Goal: Book appointment/travel/reservation

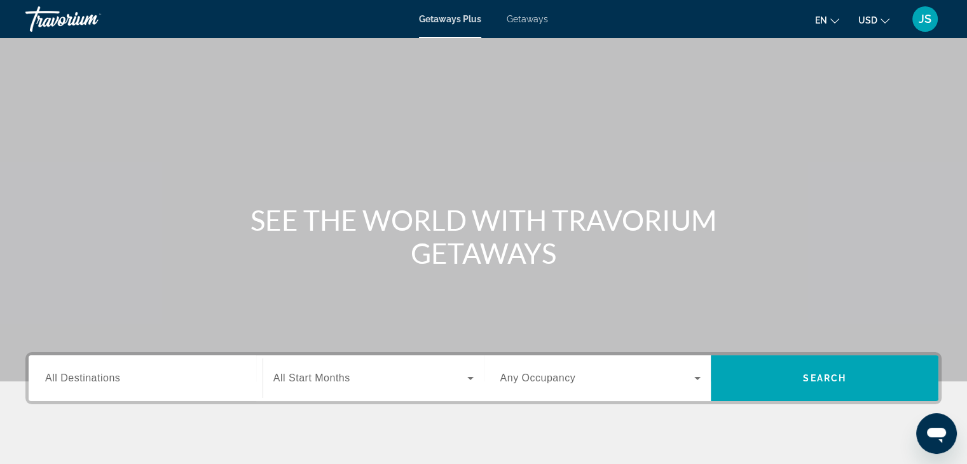
click at [526, 17] on span "Getaways" at bounding box center [527, 19] width 41 height 10
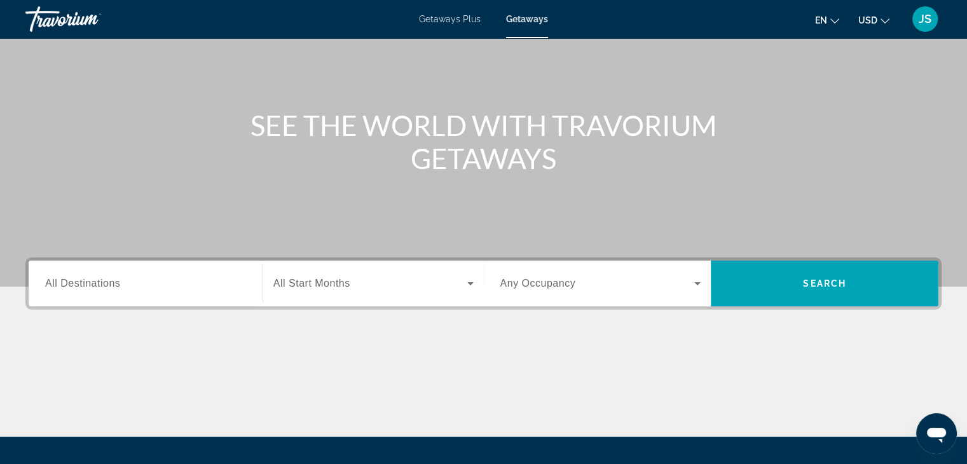
scroll to position [32, 0]
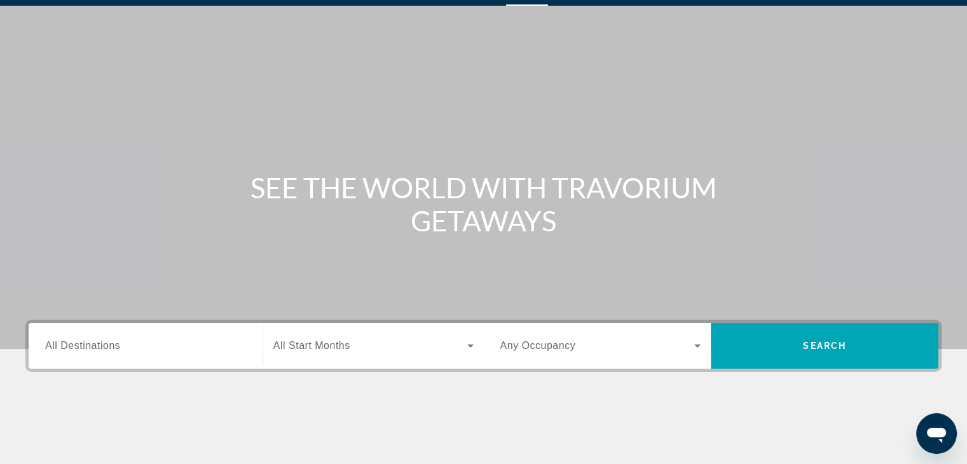
click at [182, 348] on input "Destination All Destinations" at bounding box center [145, 346] width 201 height 15
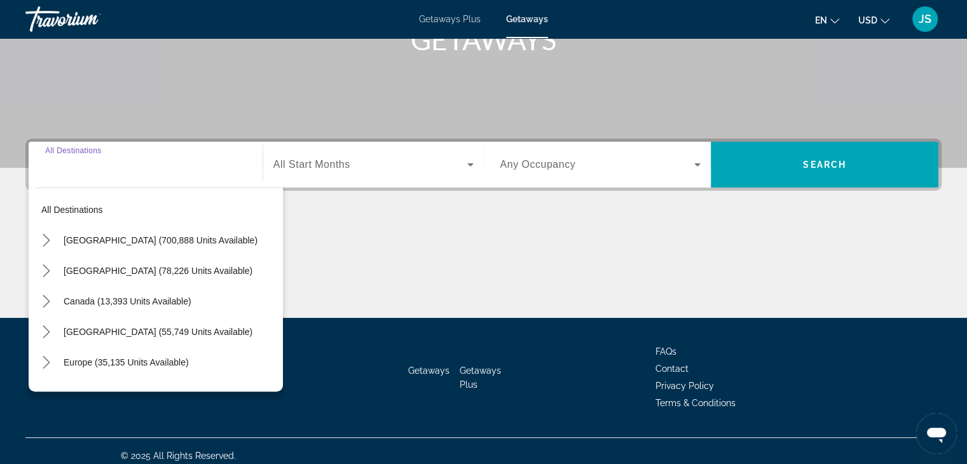
scroll to position [223, 0]
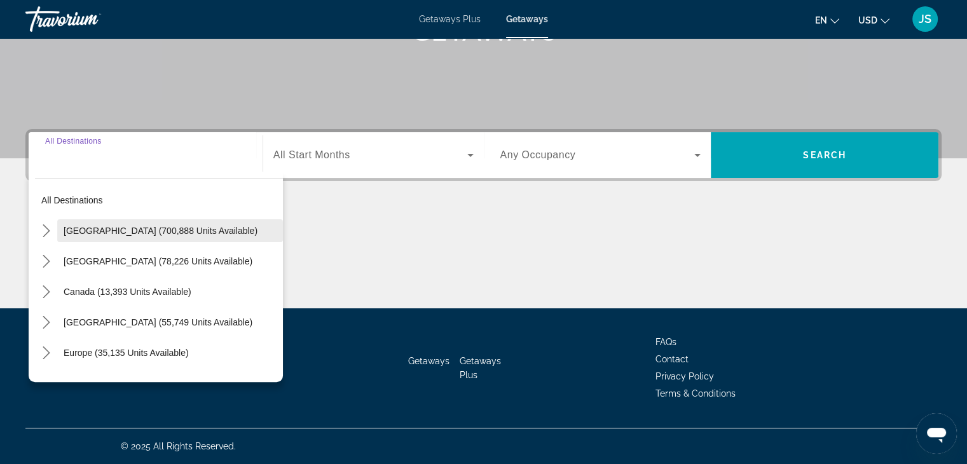
click at [160, 232] on span "[GEOGRAPHIC_DATA] (700,888 units available)" at bounding box center [161, 231] width 194 height 10
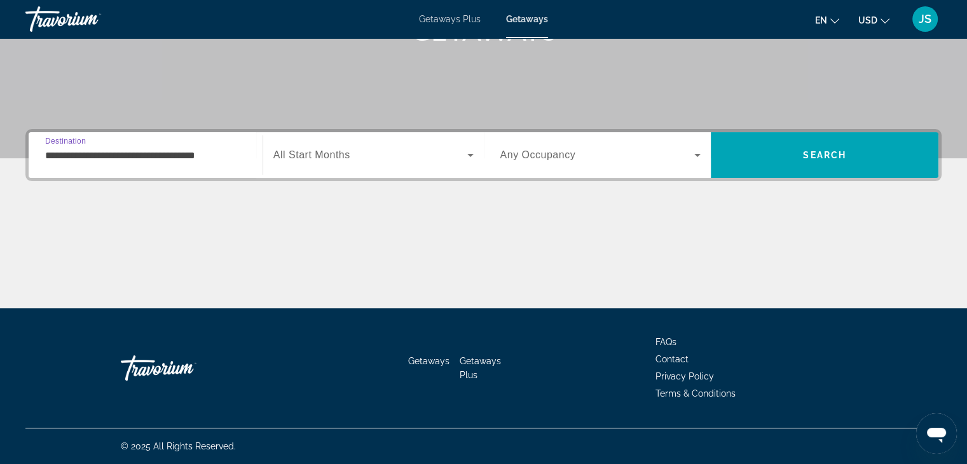
click at [468, 154] on icon "Search widget" at bounding box center [470, 155] width 6 height 3
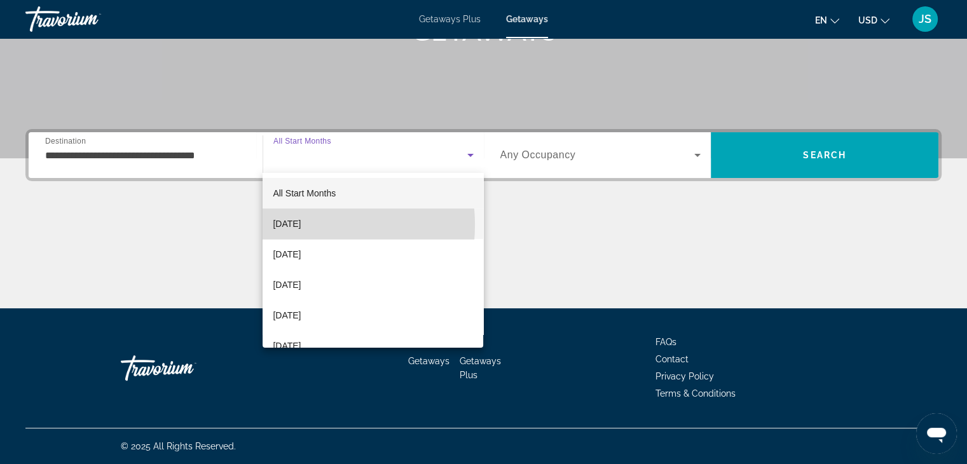
click at [301, 225] on span "[DATE]" at bounding box center [287, 223] width 28 height 15
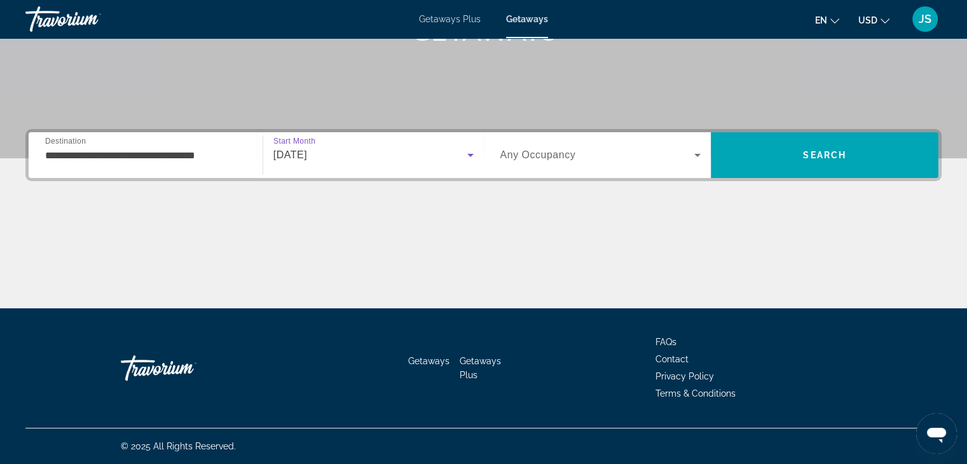
click at [216, 164] on div "**********" at bounding box center [145, 155] width 201 height 36
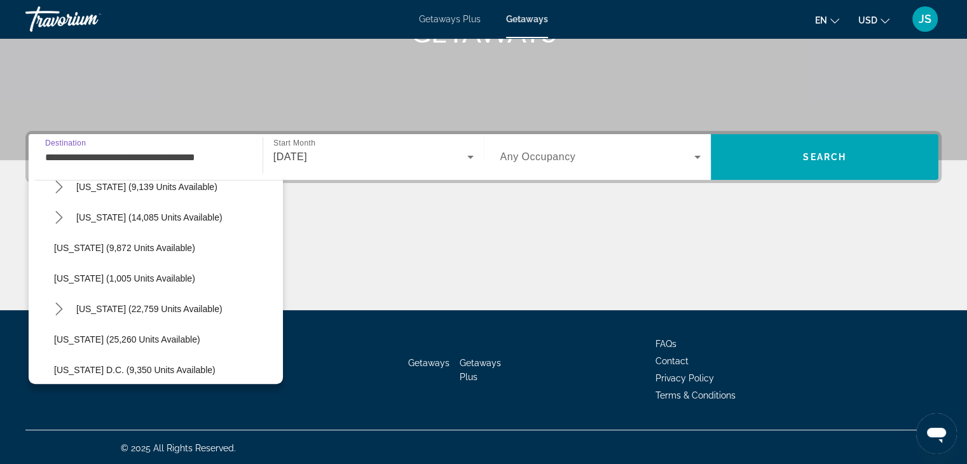
scroll to position [1208, 0]
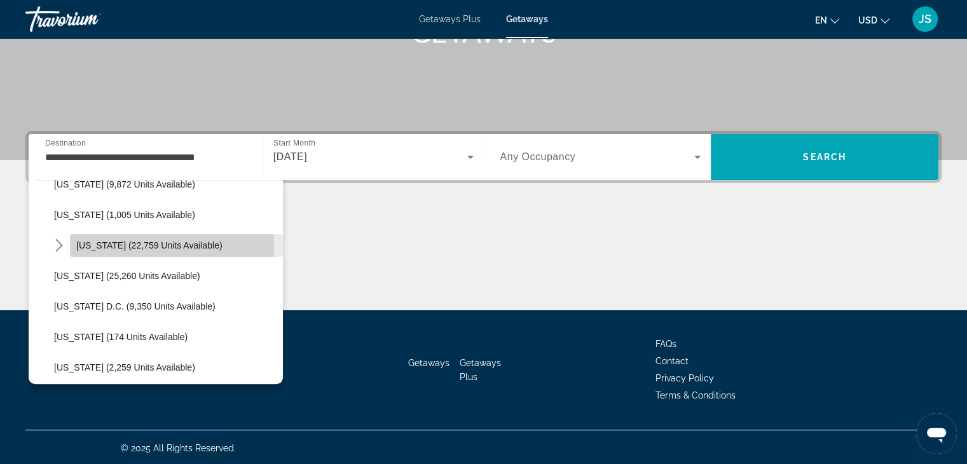
click at [133, 245] on span "[US_STATE] (22,759 units available)" at bounding box center [149, 245] width 146 height 10
type input "**********"
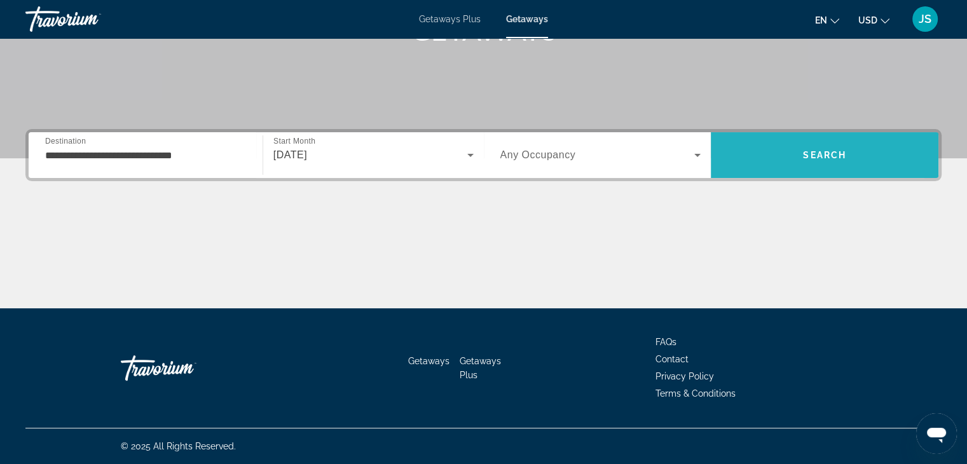
click at [770, 153] on span "Search" at bounding box center [825, 155] width 228 height 31
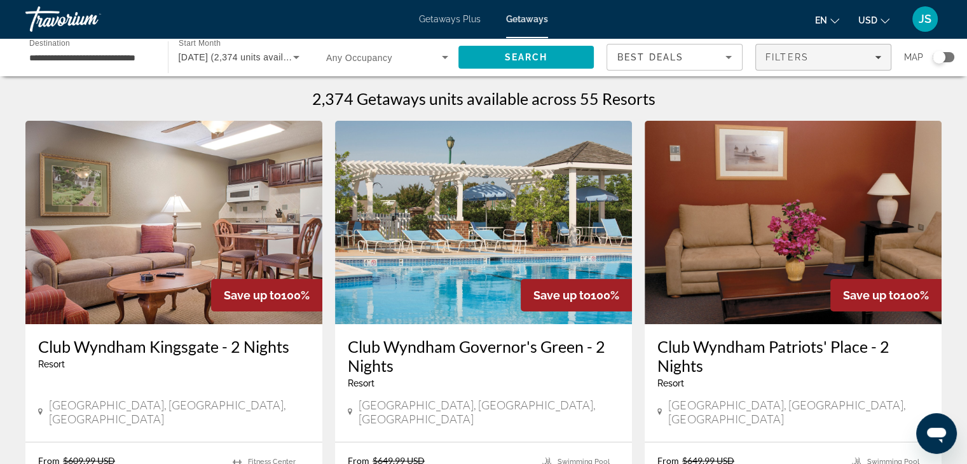
click at [805, 57] on span "Filters" at bounding box center [786, 57] width 43 height 10
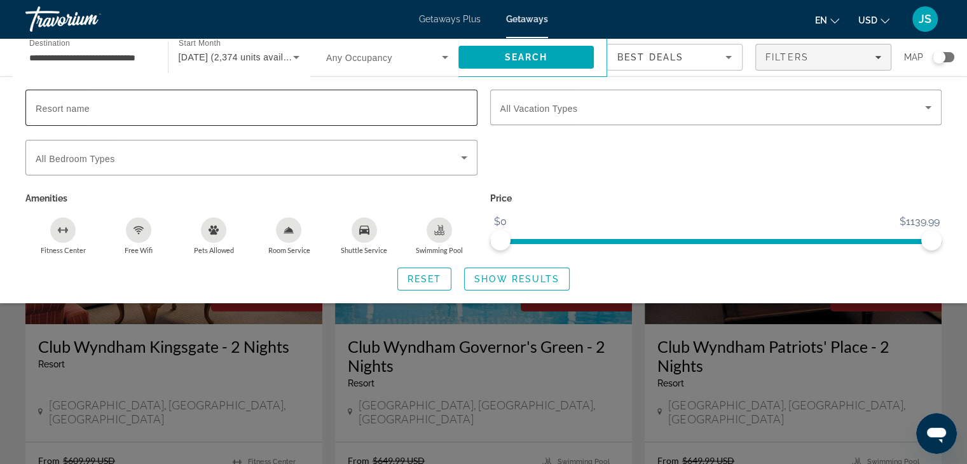
click at [272, 110] on input "Resort name" at bounding box center [252, 107] width 432 height 15
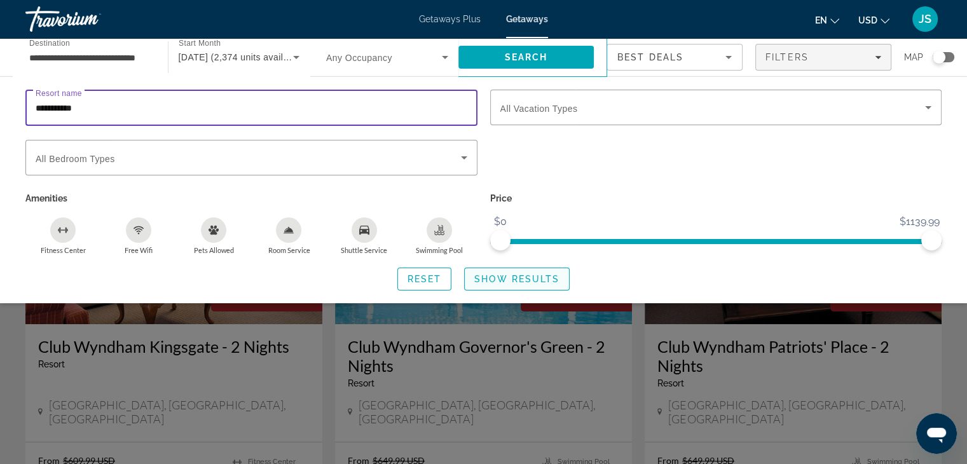
type input "**********"
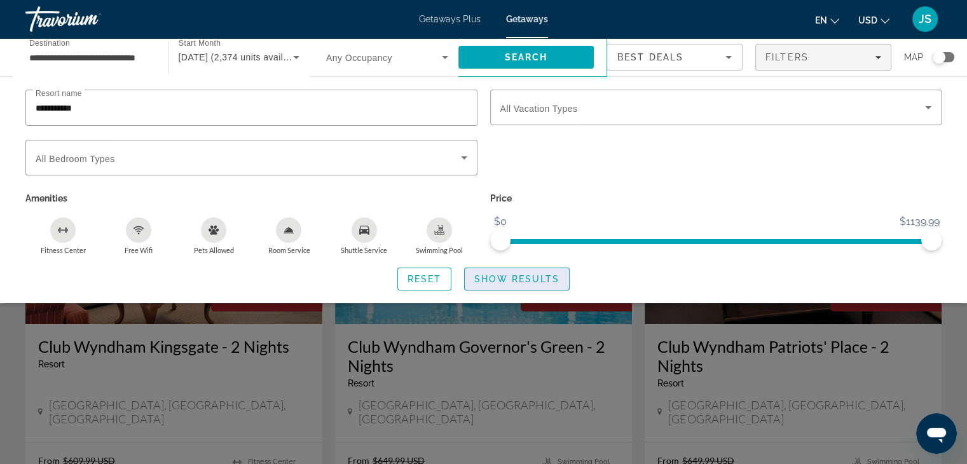
click at [515, 280] on span "Show Results" at bounding box center [516, 279] width 85 height 10
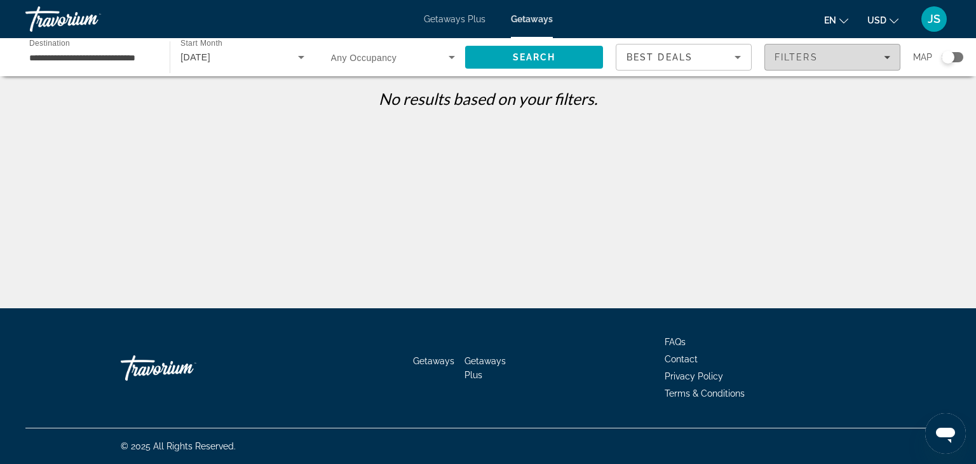
click at [794, 53] on span "Filters" at bounding box center [796, 57] width 43 height 10
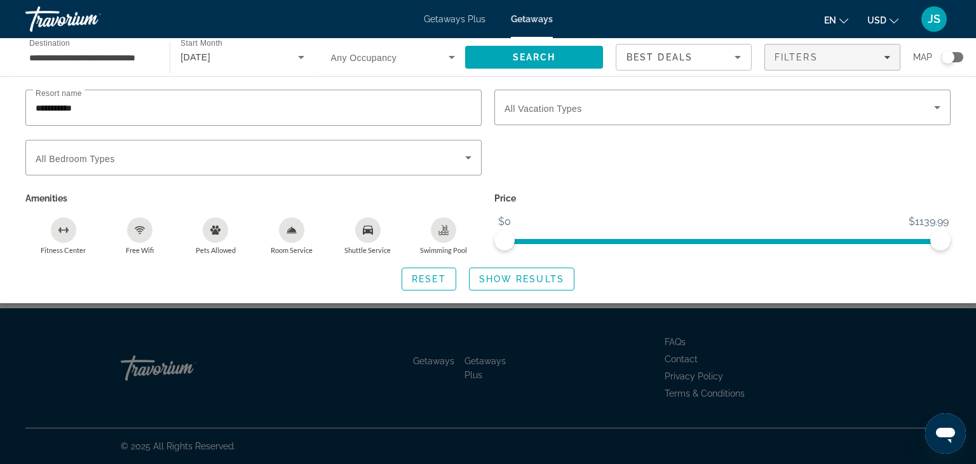
click at [299, 53] on icon "Search widget" at bounding box center [301, 57] width 15 height 15
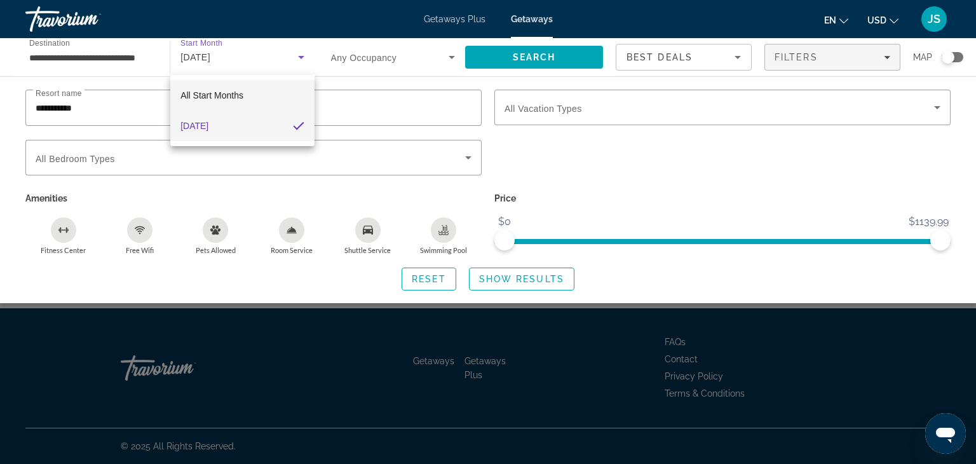
click at [232, 95] on span "All Start Months" at bounding box center [211, 95] width 63 height 10
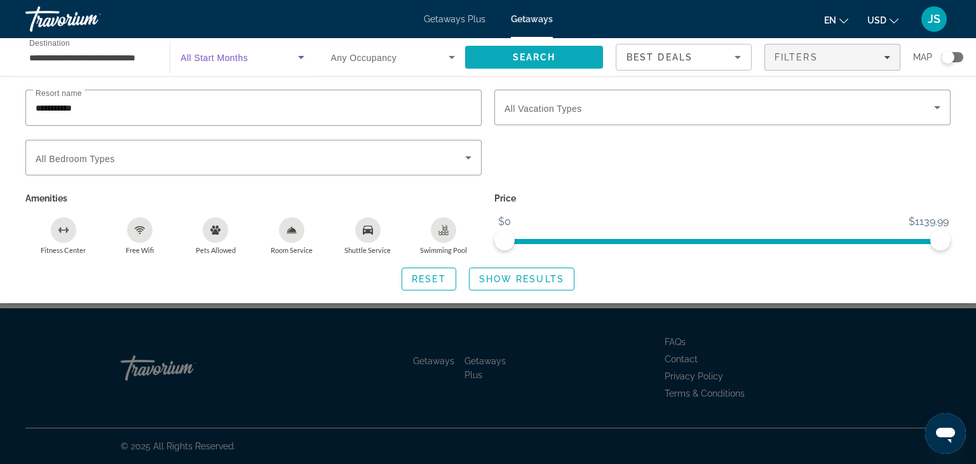
click at [500, 55] on span "Search" at bounding box center [534, 57] width 138 height 31
click at [521, 279] on span "Show Results" at bounding box center [521, 279] width 85 height 10
click at [522, 277] on span "Show Results" at bounding box center [521, 279] width 85 height 10
click at [532, 57] on span "Search" at bounding box center [534, 57] width 43 height 10
